Goal: Check status: Check status

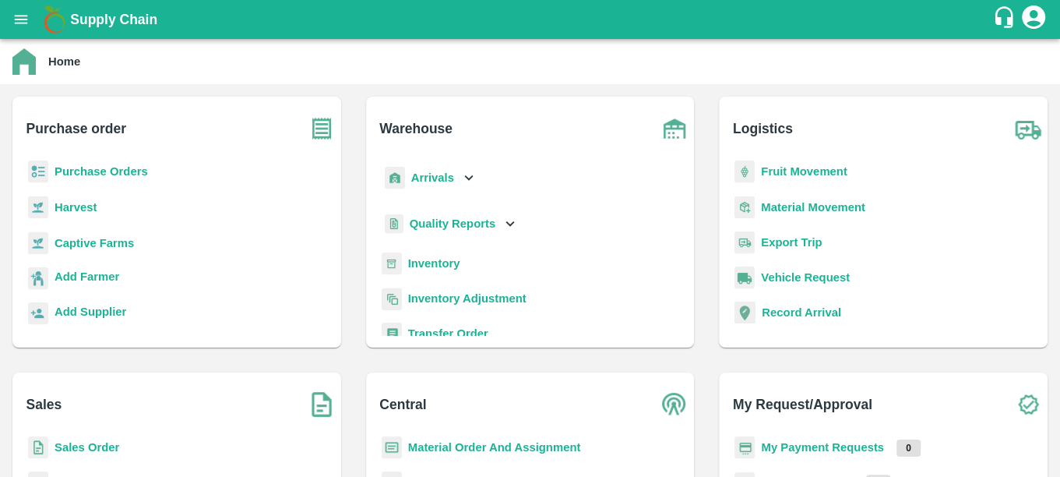
click at [87, 165] on b "Purchase Orders" at bounding box center [101, 171] width 93 height 12
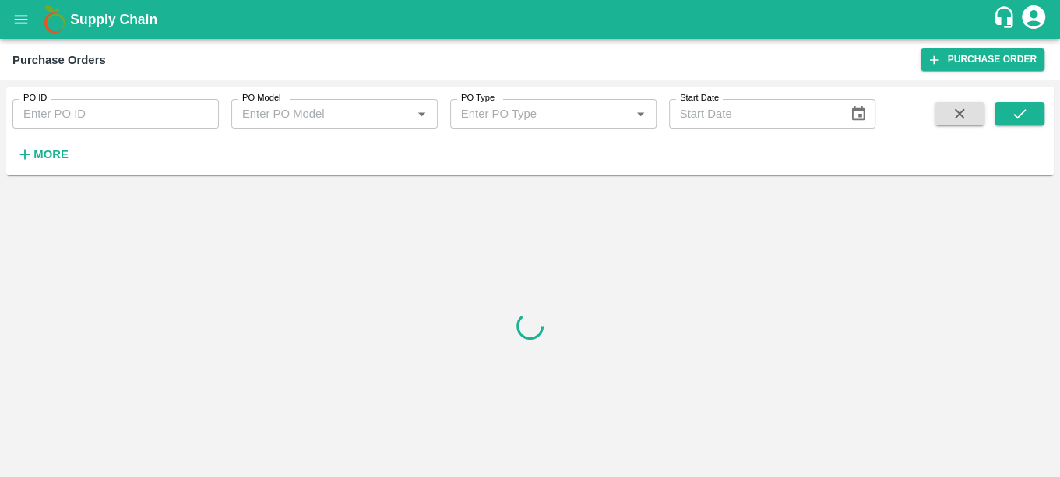
click at [103, 114] on input "PO ID" at bounding box center [115, 114] width 206 height 30
paste input "175380"
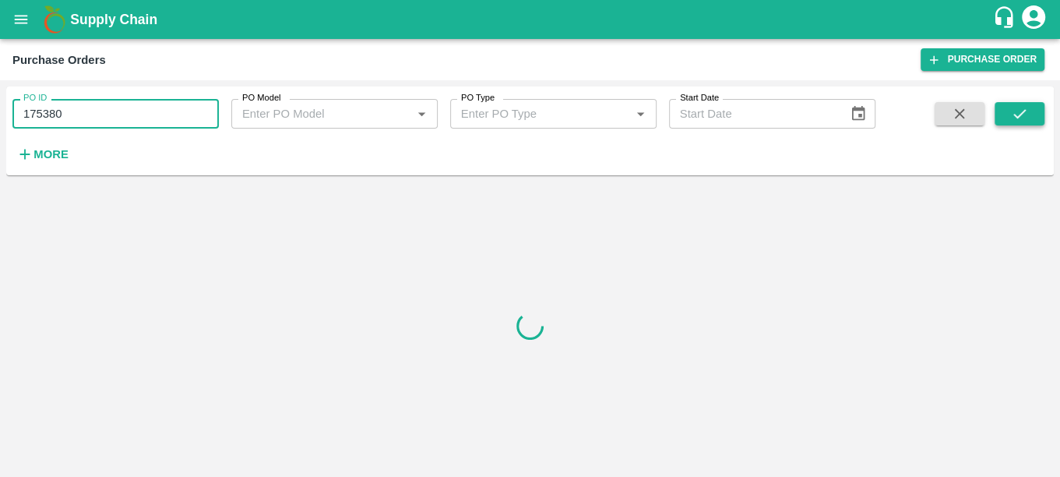
type input "175380"
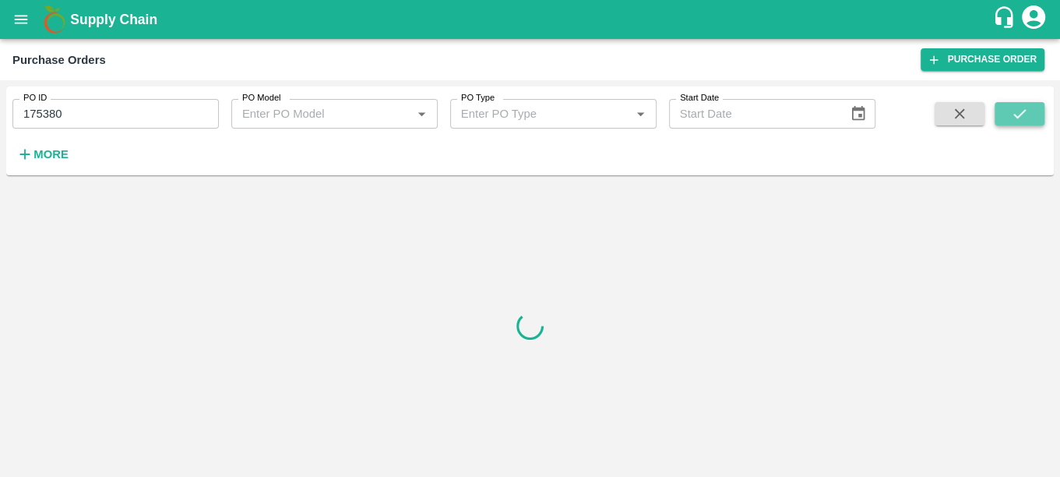
click at [1012, 119] on icon "submit" at bounding box center [1019, 113] width 17 height 17
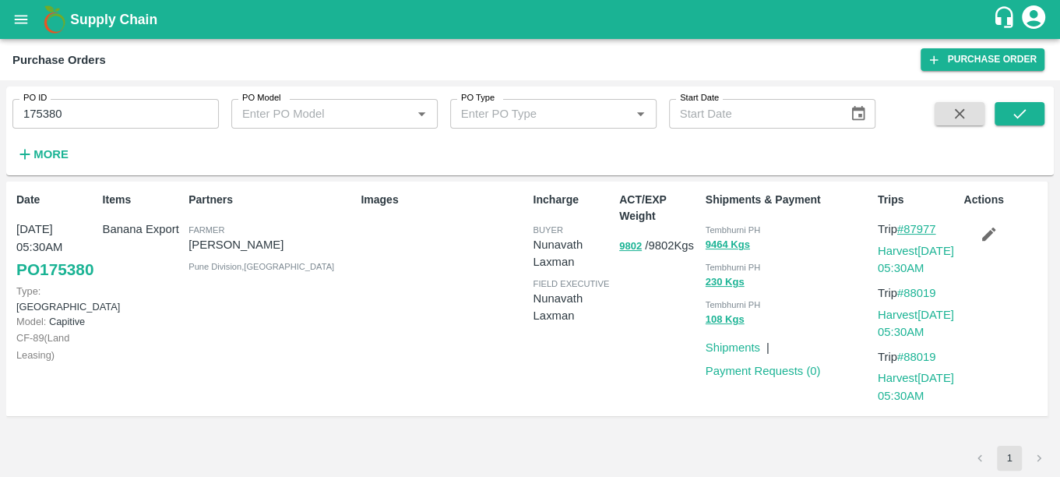
click at [922, 229] on link "#87977" at bounding box center [916, 229] width 39 height 12
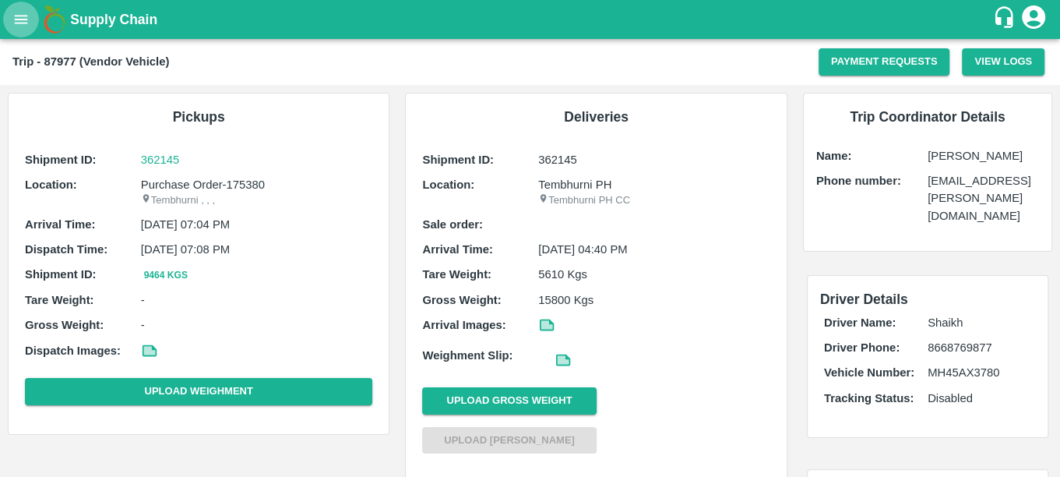
click at [17, 20] on icon "open drawer" at bounding box center [20, 19] width 17 height 17
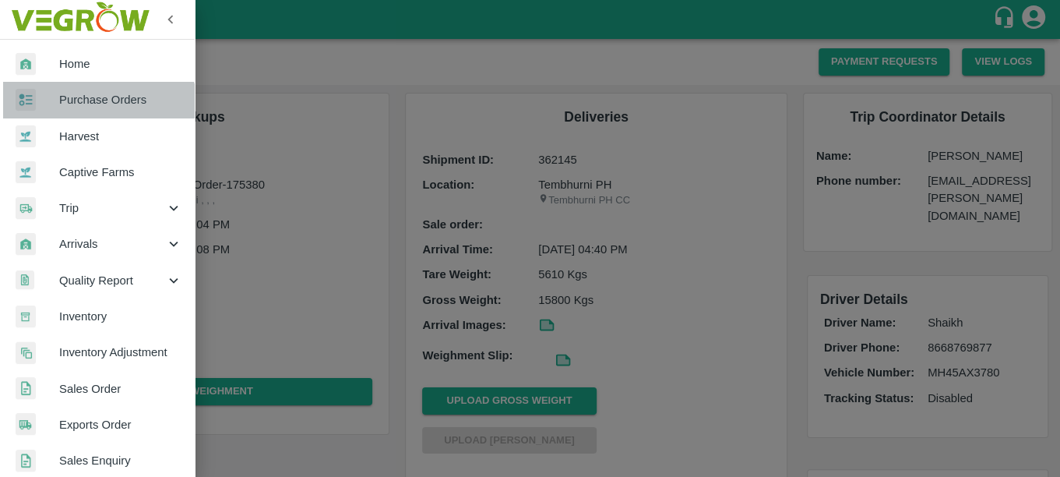
click at [98, 109] on link "Purchase Orders" at bounding box center [97, 100] width 195 height 36
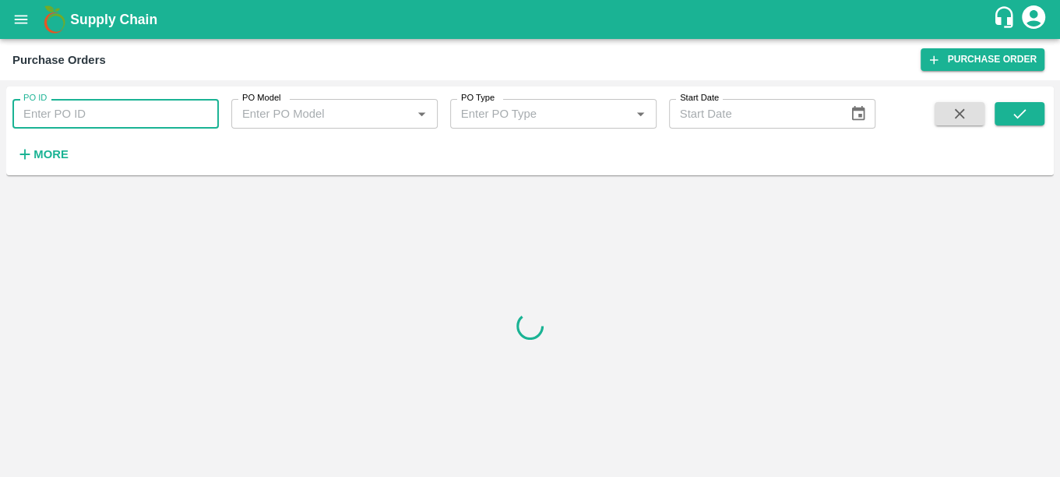
click at [98, 106] on input "PO ID" at bounding box center [115, 114] width 206 height 30
type input "175699"
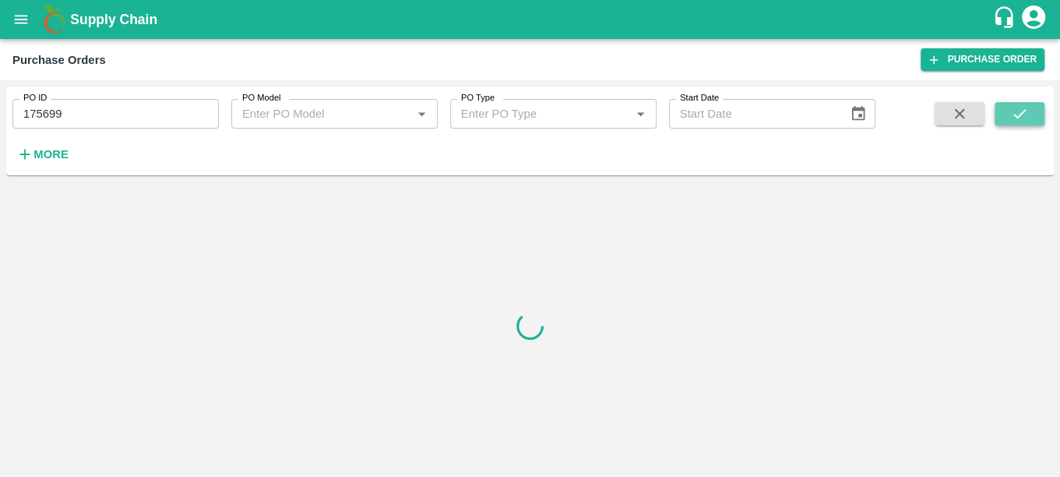
click at [1016, 123] on button "submit" at bounding box center [1020, 113] width 50 height 23
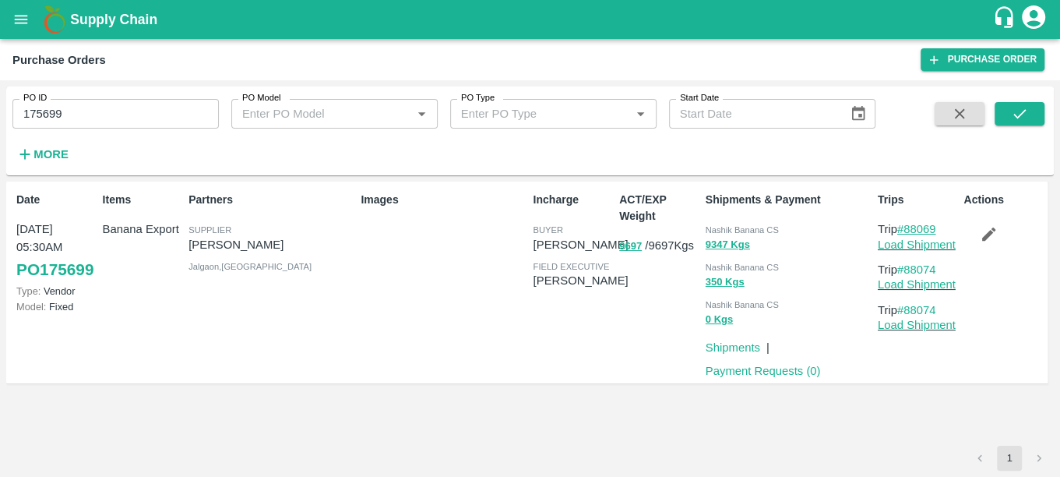
click at [926, 229] on link "#88069" at bounding box center [916, 229] width 39 height 12
click at [84, 120] on input "175699" at bounding box center [115, 114] width 206 height 30
click at [1030, 122] on button "submit" at bounding box center [1020, 113] width 50 height 23
click at [929, 228] on link "#88102" at bounding box center [916, 229] width 39 height 12
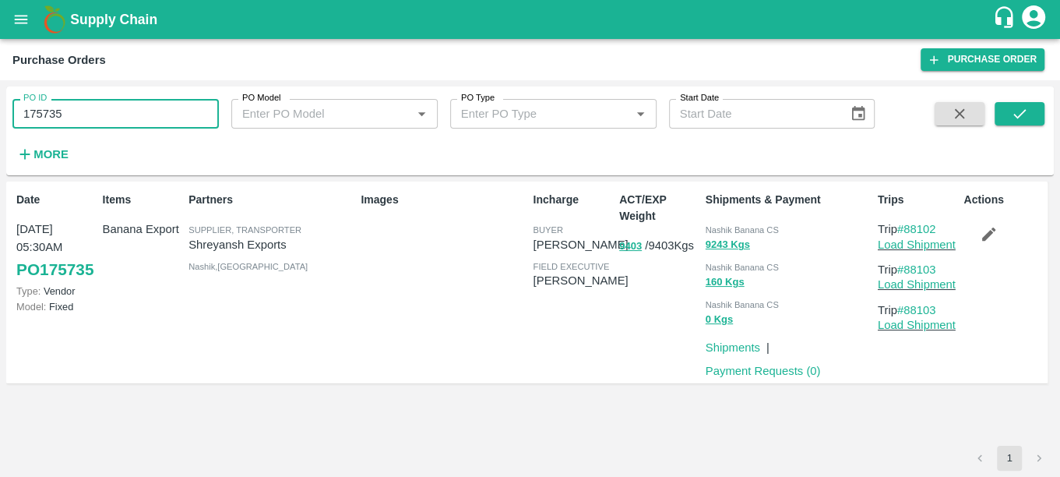
click at [80, 108] on input "175735" at bounding box center [115, 114] width 206 height 30
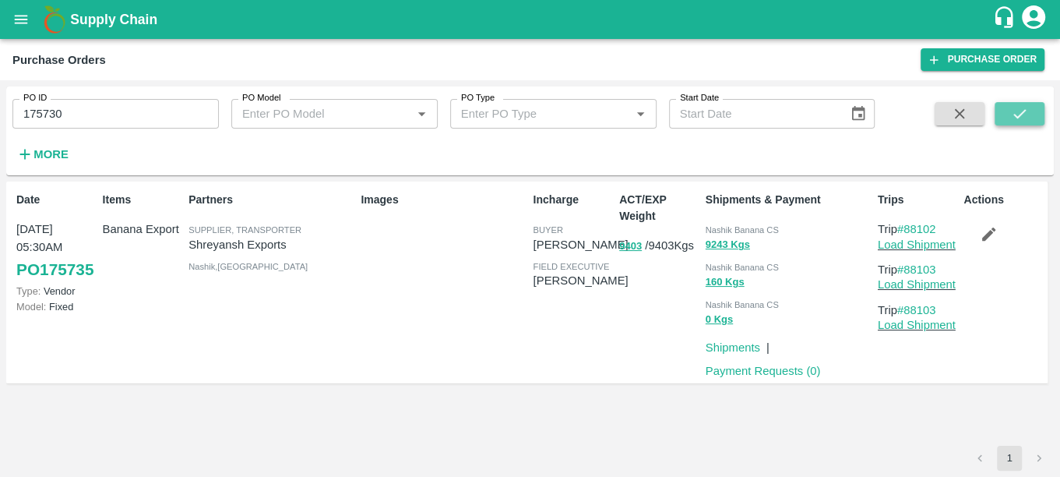
click at [1003, 110] on button "submit" at bounding box center [1020, 113] width 50 height 23
click at [910, 227] on link "#88088" at bounding box center [916, 229] width 39 height 12
click at [99, 108] on input "175730" at bounding box center [115, 114] width 206 height 30
click at [1001, 111] on button "submit" at bounding box center [1020, 113] width 50 height 23
click at [916, 223] on link "#88082" at bounding box center [916, 229] width 39 height 12
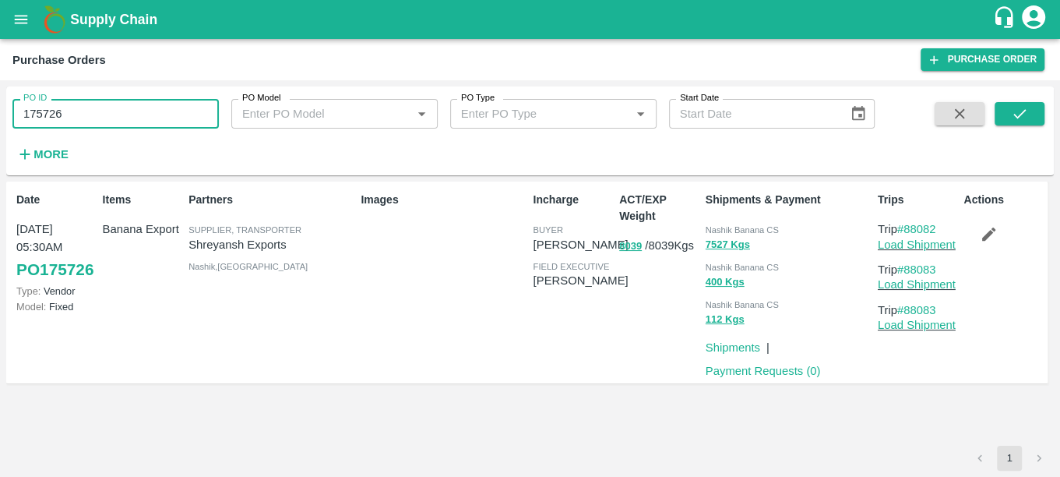
drag, startPoint x: 74, startPoint y: 114, endPoint x: 0, endPoint y: 108, distance: 74.2
click at [0, 109] on html "Supply Chain Purchase Orders Purchase Order PO ID 175726 PO ID PO Model PO Mode…" at bounding box center [530, 238] width 1060 height 477
paste input "text"
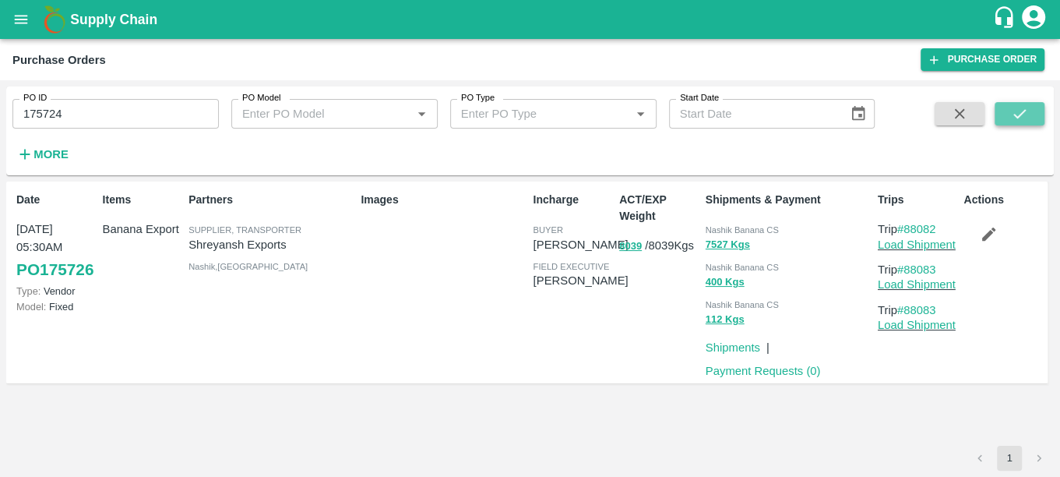
click at [1009, 119] on button "submit" at bounding box center [1020, 113] width 50 height 23
click at [928, 230] on link "#88081" at bounding box center [916, 229] width 39 height 12
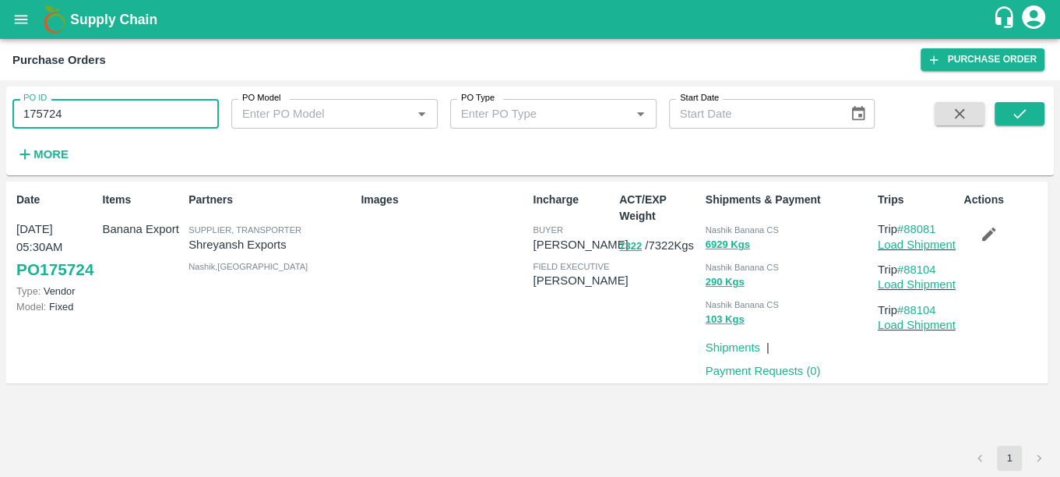
click at [79, 116] on input "175724" at bounding box center [115, 114] width 206 height 30
type input "175727"
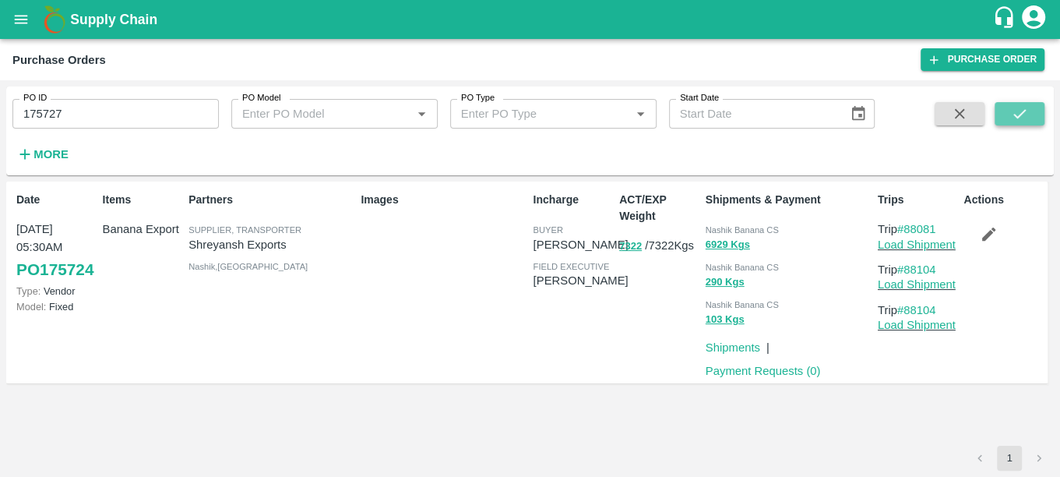
click at [999, 108] on button "submit" at bounding box center [1020, 113] width 50 height 23
click at [926, 230] on link "#88084" at bounding box center [916, 229] width 39 height 12
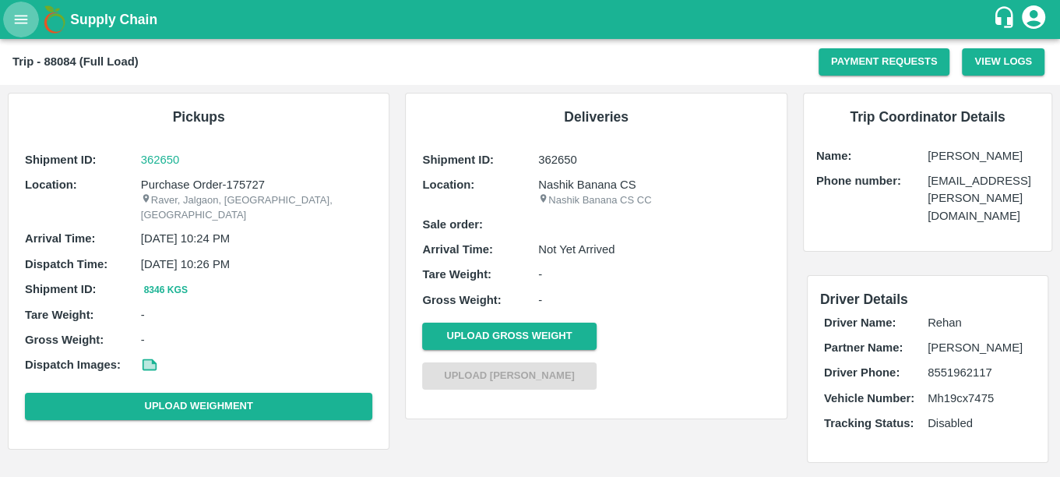
click at [12, 13] on icon "open drawer" at bounding box center [20, 19] width 17 height 17
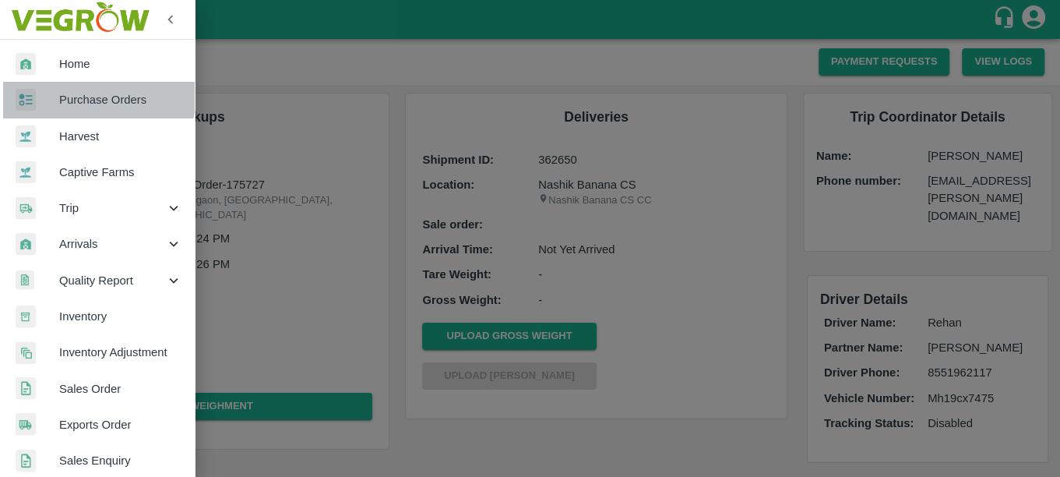
click at [76, 92] on span "Purchase Orders" at bounding box center [120, 99] width 123 height 17
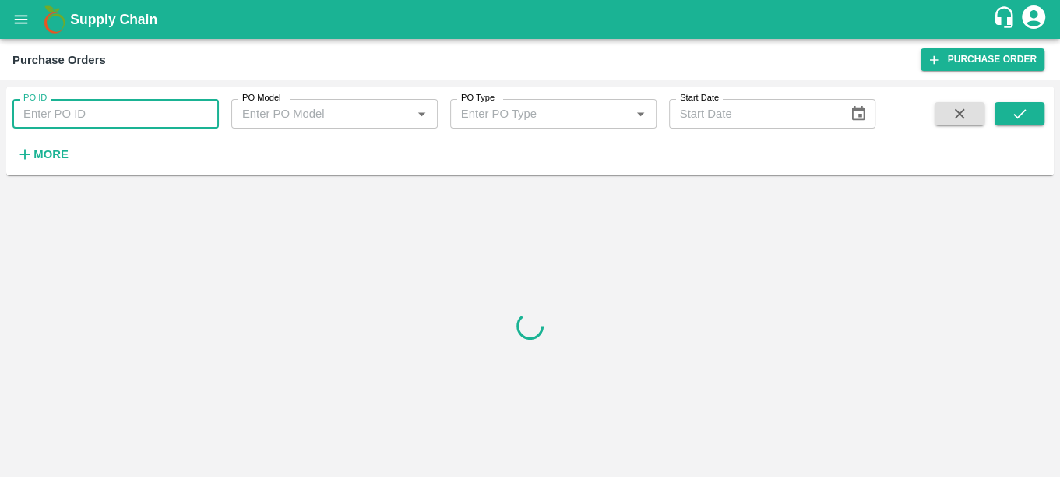
click at [95, 121] on input "PO ID" at bounding box center [115, 114] width 206 height 30
type input "175573"
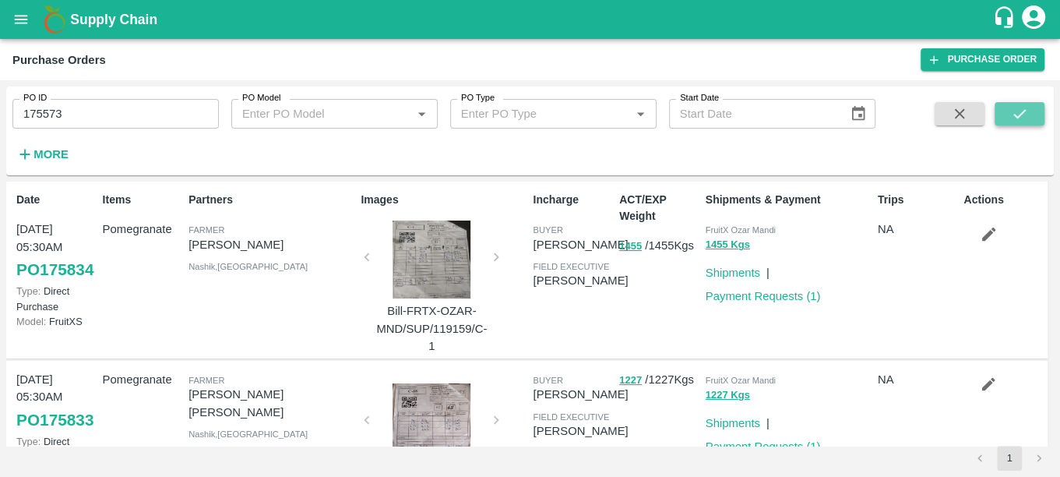
click at [1021, 112] on icon "submit" at bounding box center [1019, 113] width 12 height 9
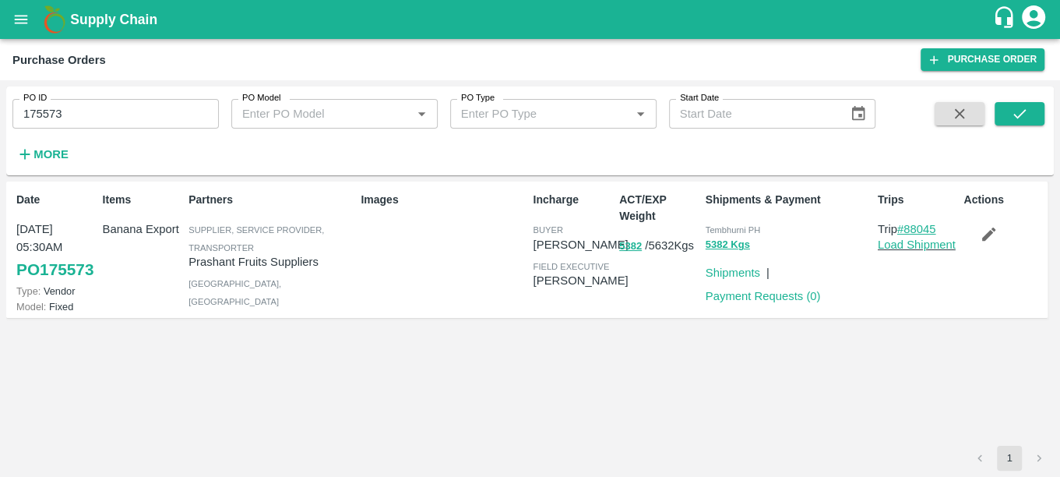
click at [931, 230] on link "#88045" at bounding box center [916, 229] width 39 height 12
